Goal: Navigation & Orientation: Find specific page/section

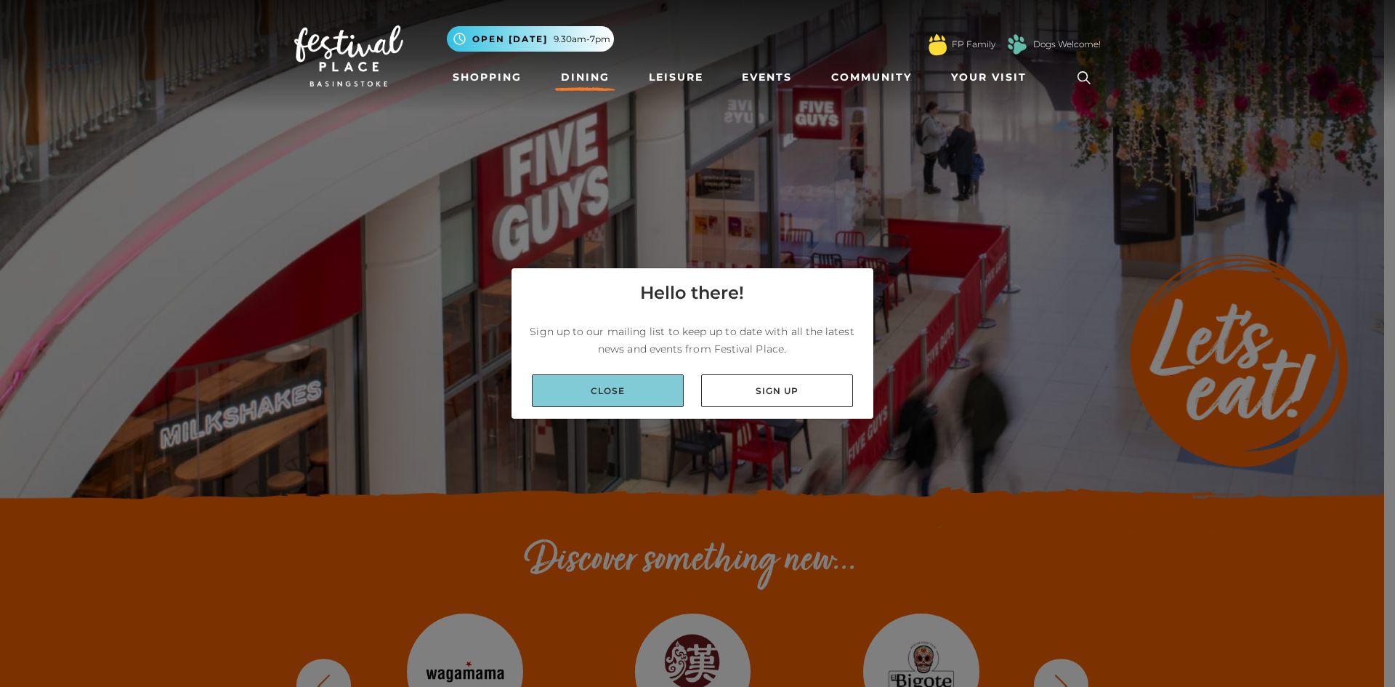
click at [597, 397] on link "Close" at bounding box center [608, 390] width 152 height 33
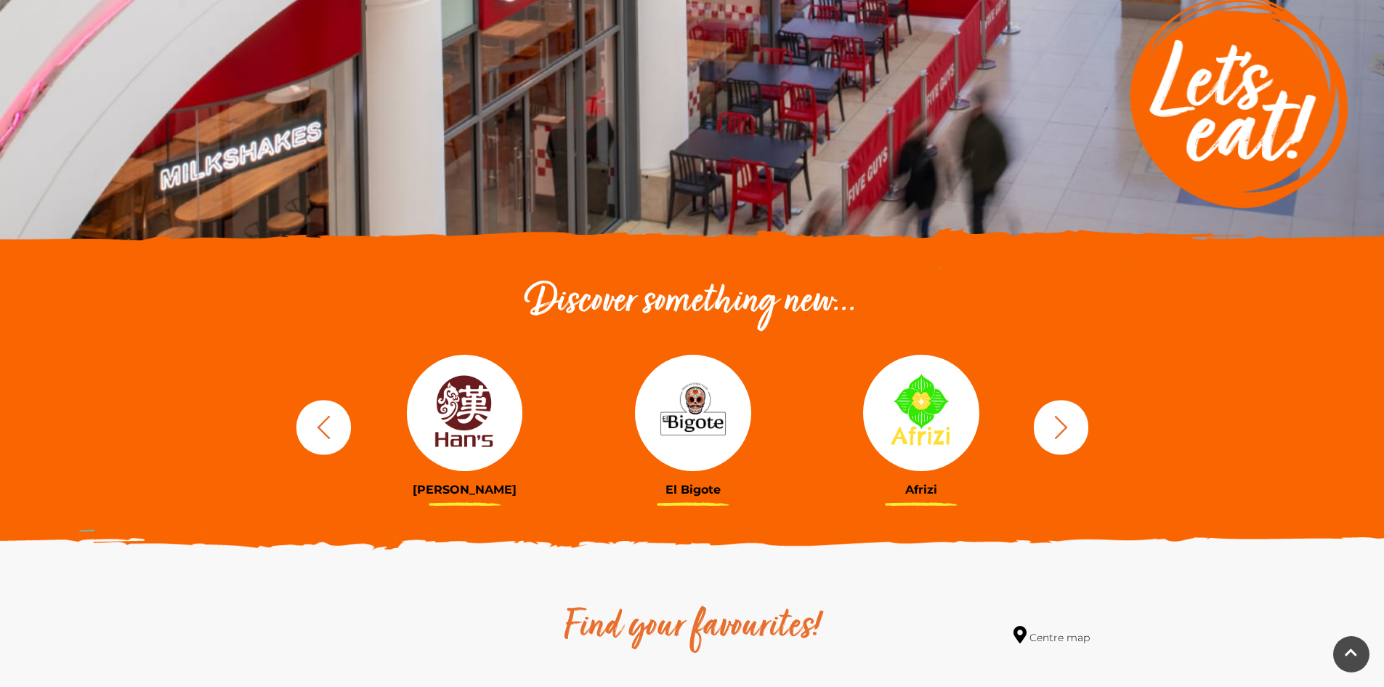
scroll to position [262, 0]
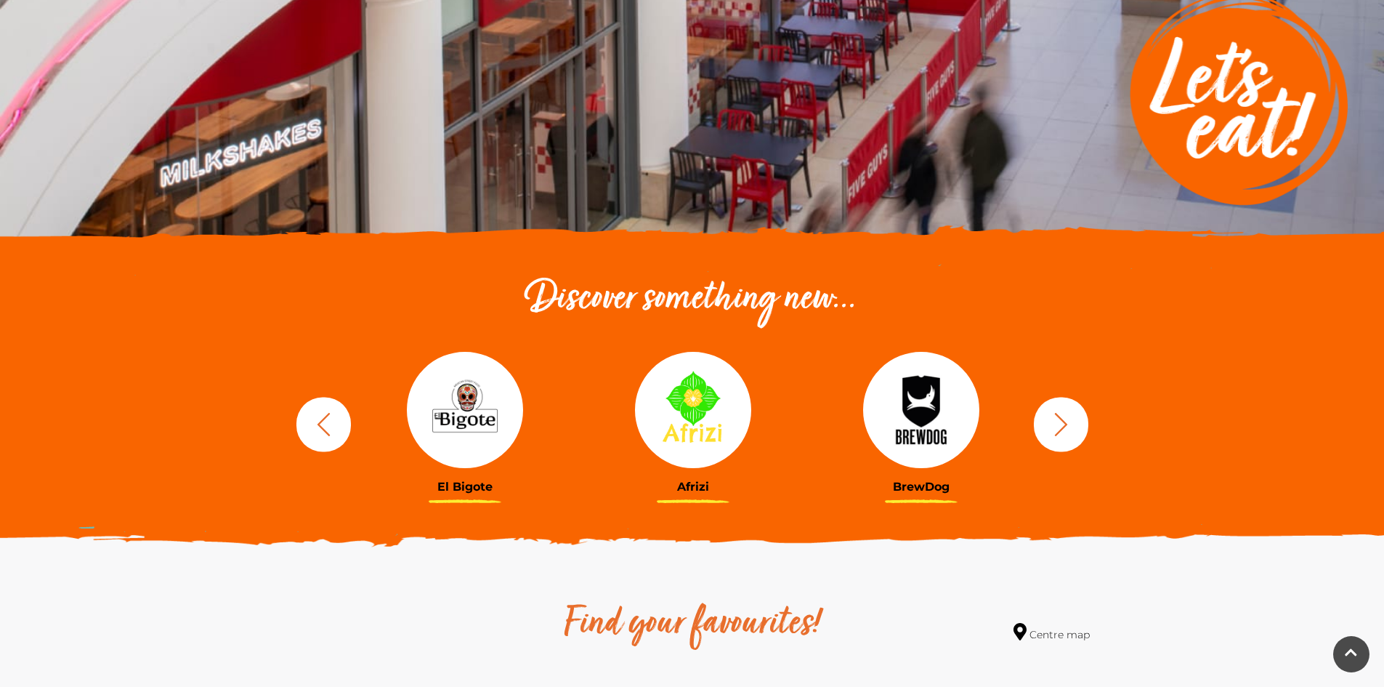
click at [1060, 424] on icon "button" at bounding box center [1061, 424] width 27 height 27
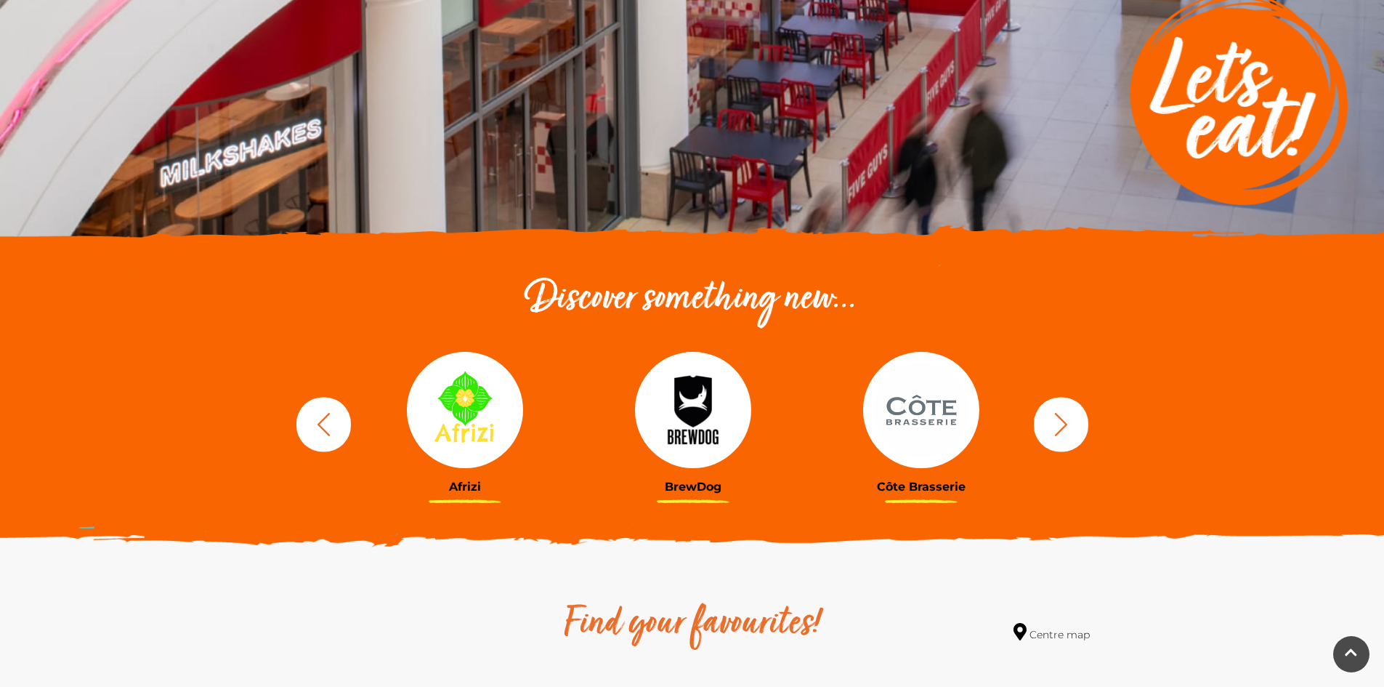
click at [1060, 424] on icon "button" at bounding box center [1061, 424] width 27 height 27
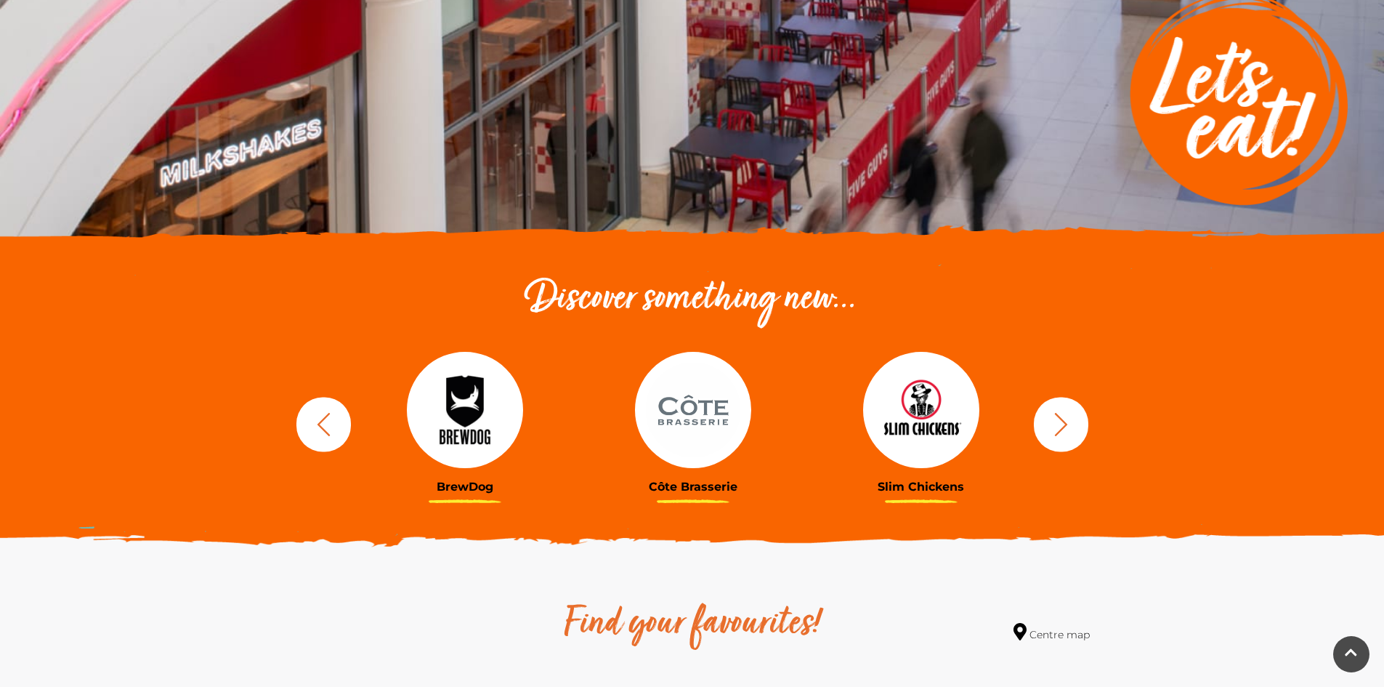
click at [1060, 424] on icon "button" at bounding box center [1061, 424] width 27 height 27
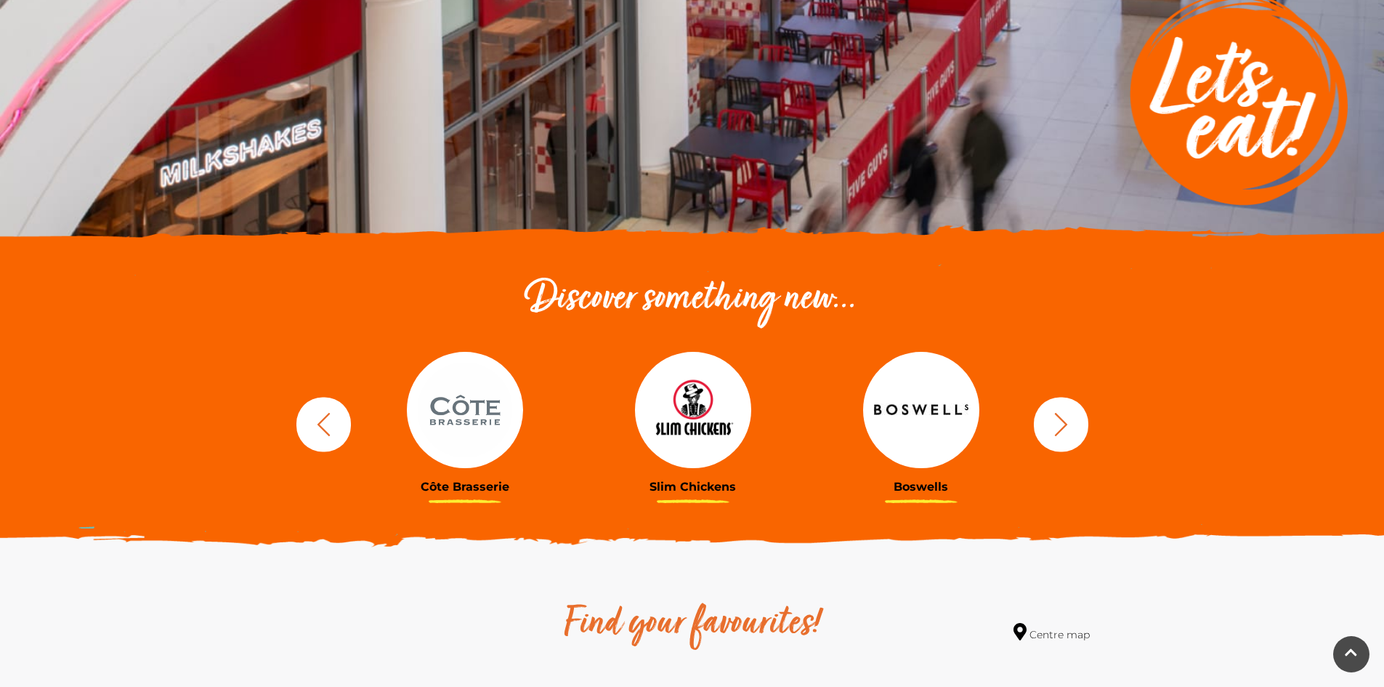
click at [1060, 424] on icon "button" at bounding box center [1061, 424] width 27 height 27
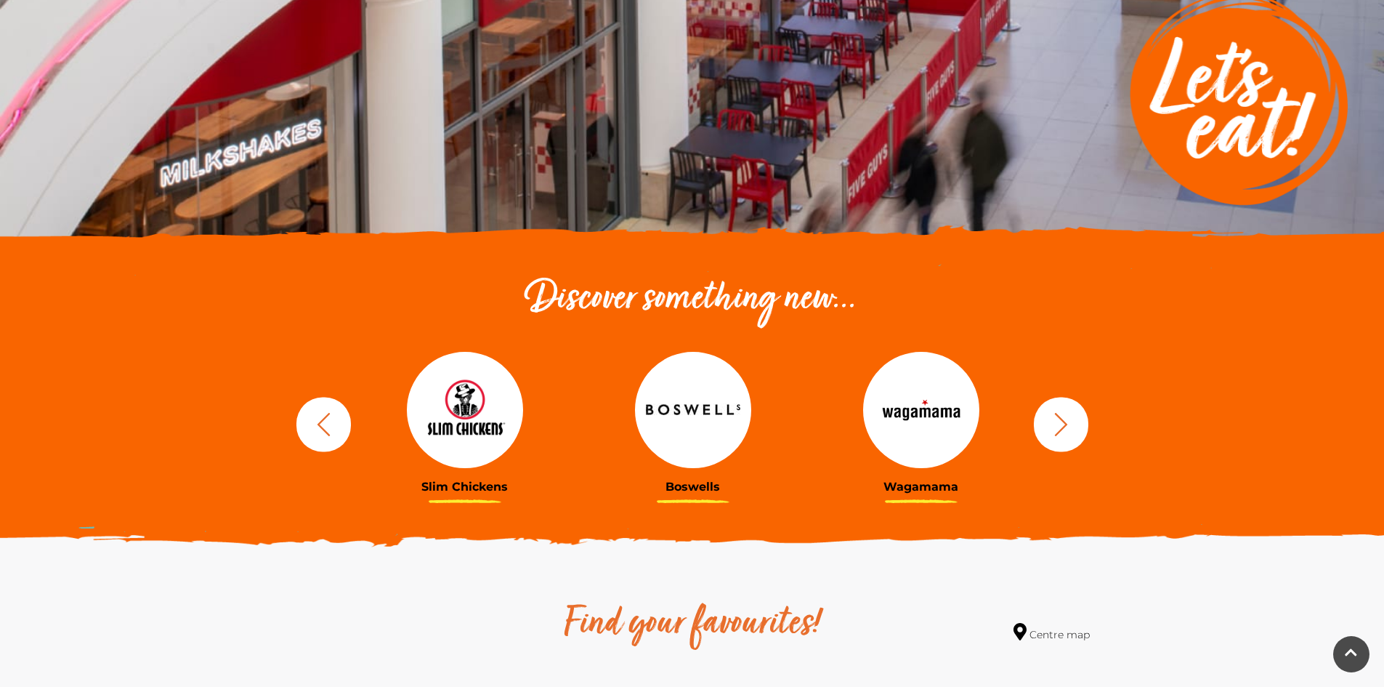
click at [685, 400] on img at bounding box center [693, 410] width 116 height 116
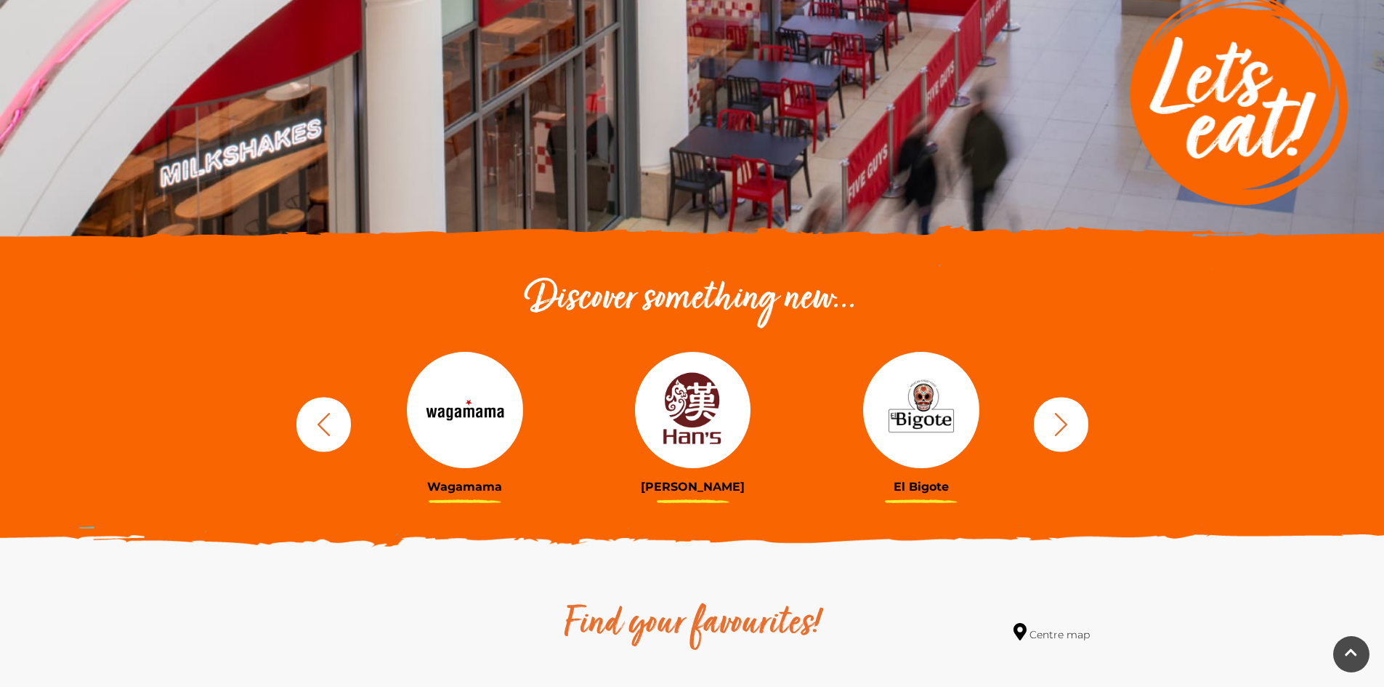
click at [1067, 427] on icon "button" at bounding box center [1061, 424] width 27 height 27
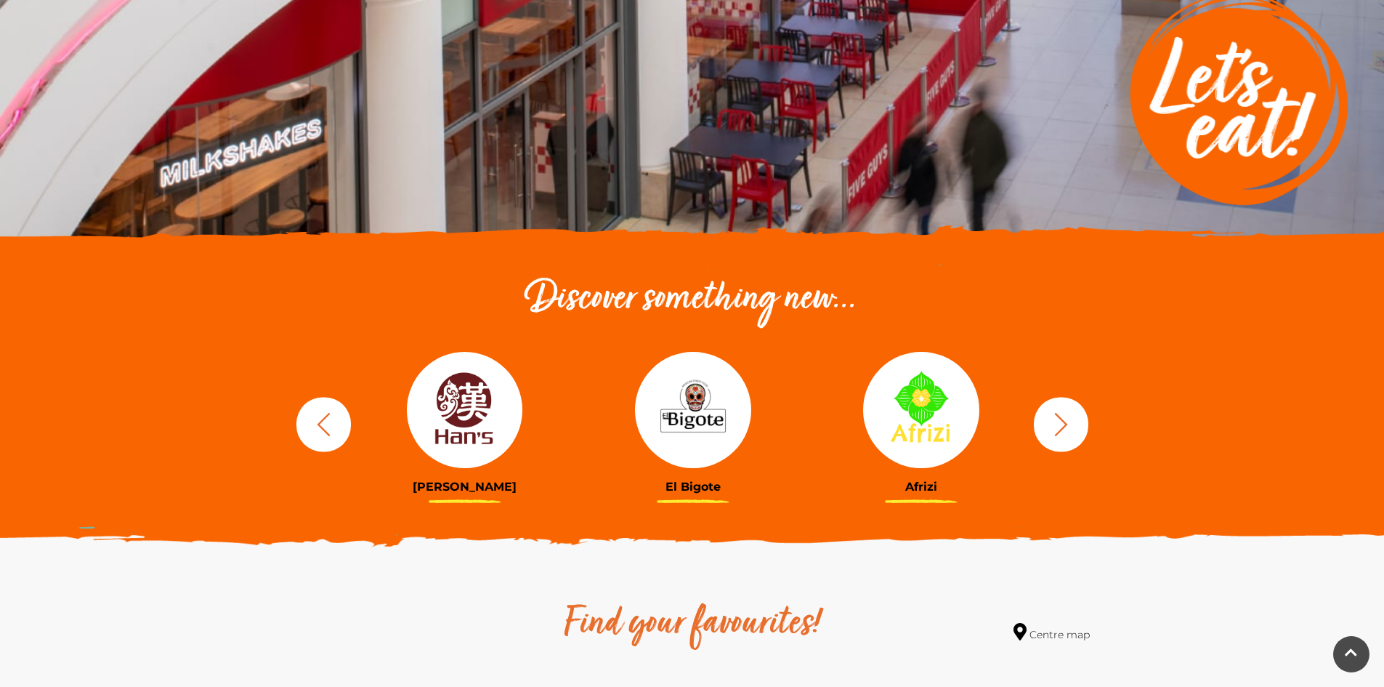
click at [1067, 427] on icon "button" at bounding box center [1061, 424] width 27 height 27
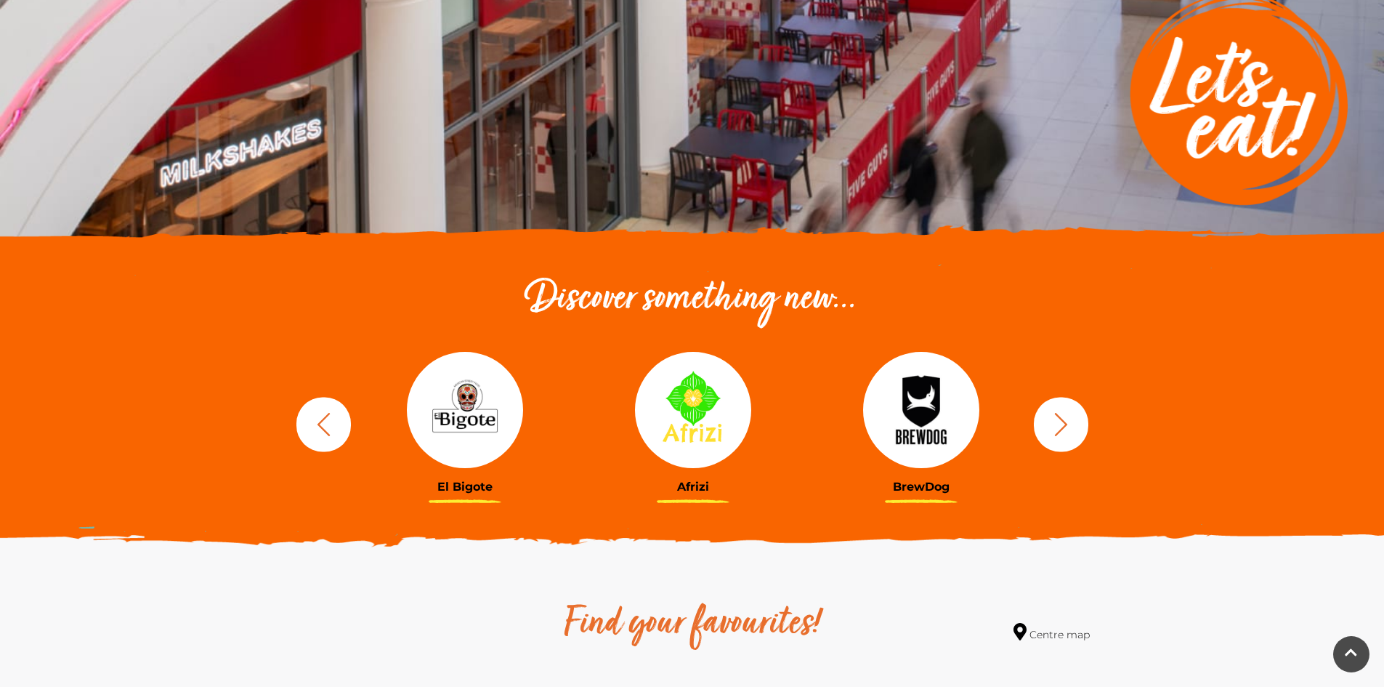
click at [1067, 427] on icon "button" at bounding box center [1061, 424] width 27 height 27
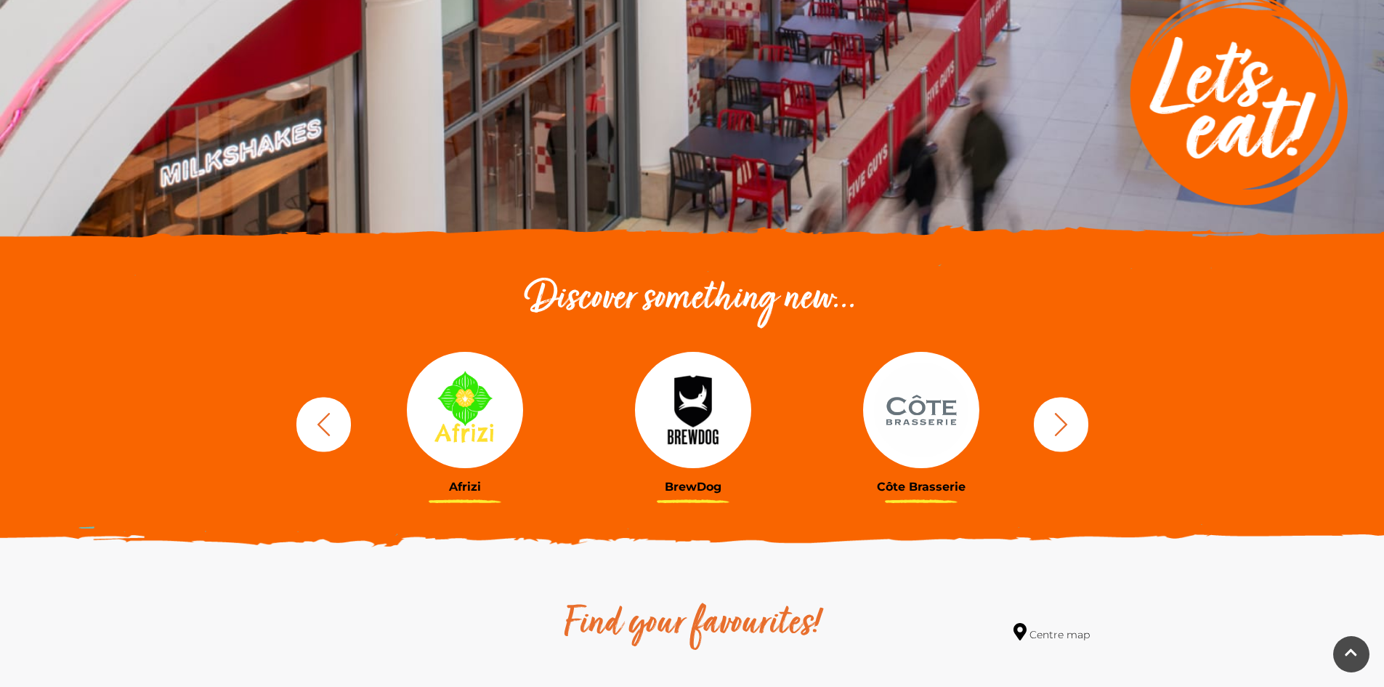
click at [1067, 427] on icon "button" at bounding box center [1061, 424] width 27 height 27
